Goal: Consume media (video, audio)

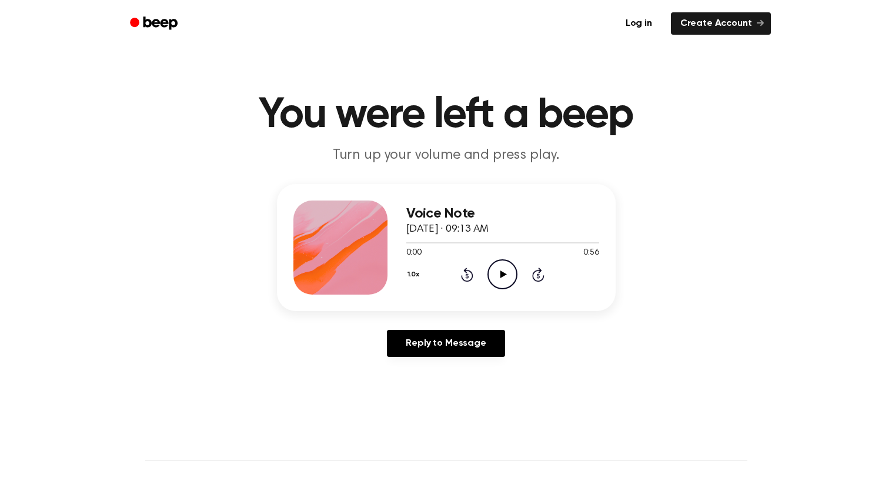
click at [512, 274] on icon "Play Audio" at bounding box center [502, 274] width 30 height 30
click at [417, 275] on button "1.0x" at bounding box center [415, 275] width 18 height 20
click at [421, 373] on div "1.2x" at bounding box center [428, 367] width 45 height 22
click at [407, 278] on button "1.2x" at bounding box center [414, 275] width 17 height 20
click at [420, 400] on div "2.0x" at bounding box center [428, 411] width 45 height 22
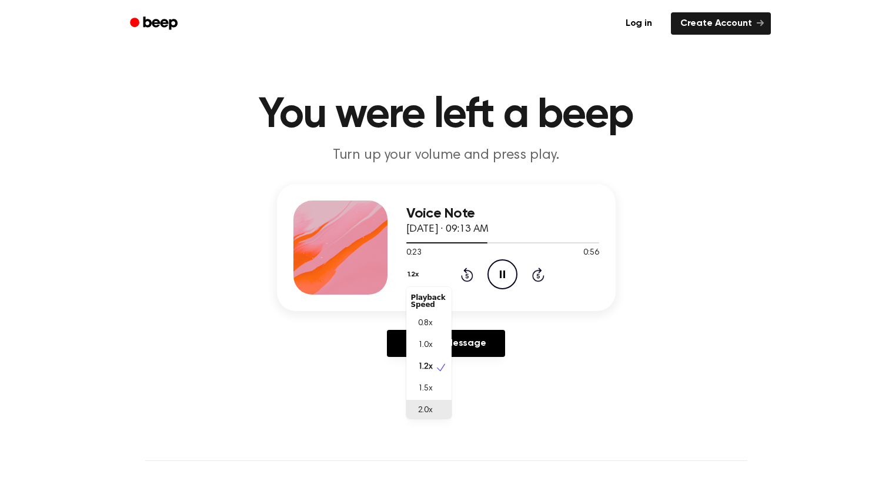
scroll to position [2, 0]
click at [413, 275] on button "2.0x" at bounding box center [415, 275] width 19 height 20
click at [433, 337] on div "1.0x" at bounding box center [428, 343] width 45 height 22
